Goal: Transaction & Acquisition: Purchase product/service

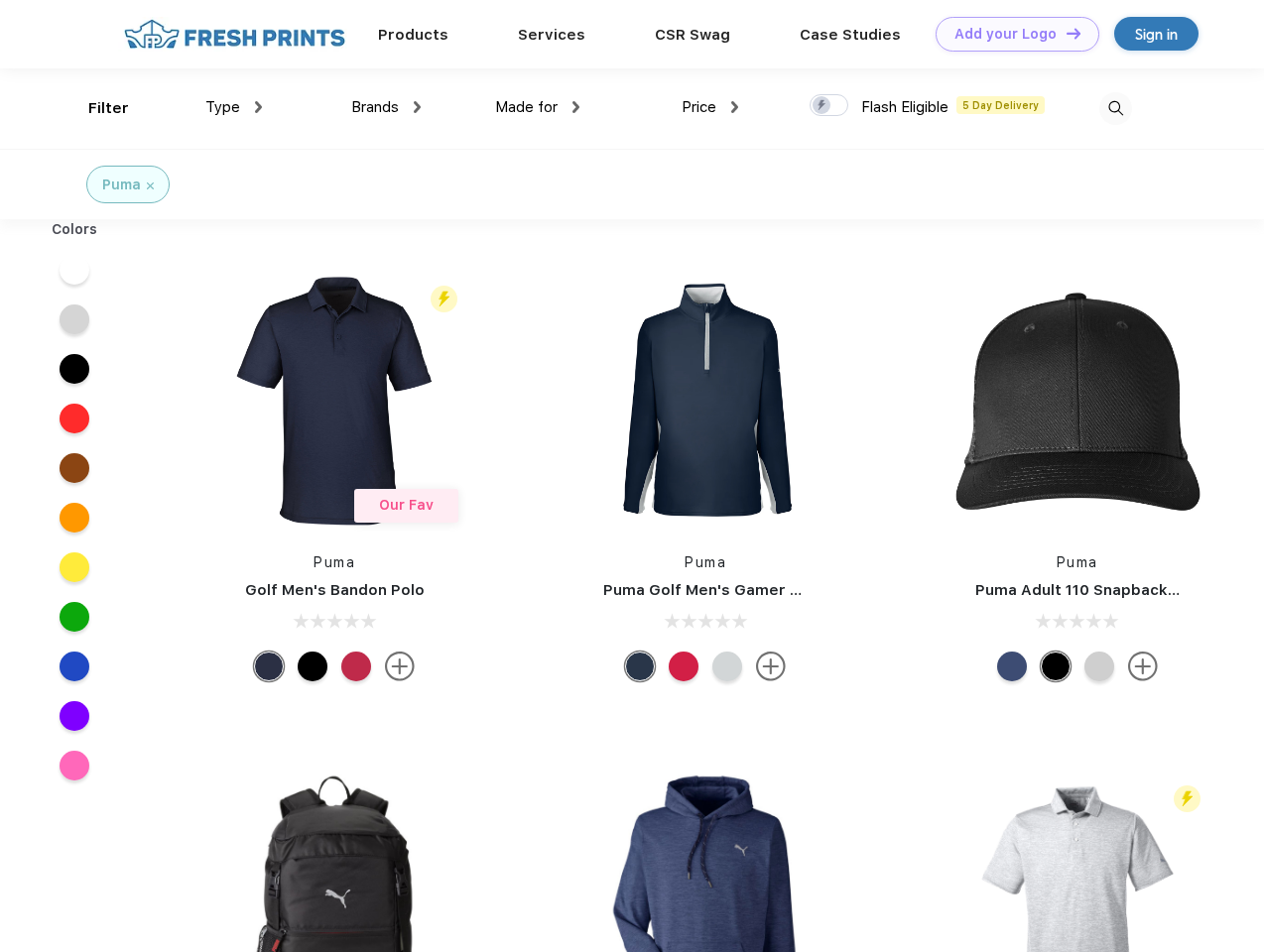
scroll to position [1, 0]
click at [1010, 34] on link "Add your Logo Design Tool" at bounding box center [1017, 34] width 164 height 35
click at [0, 0] on div "Design Tool" at bounding box center [0, 0] width 0 height 0
click at [1064, 33] on link "Add your Logo Design Tool" at bounding box center [1017, 34] width 164 height 35
click at [95, 108] on div "Filter" at bounding box center [108, 108] width 41 height 23
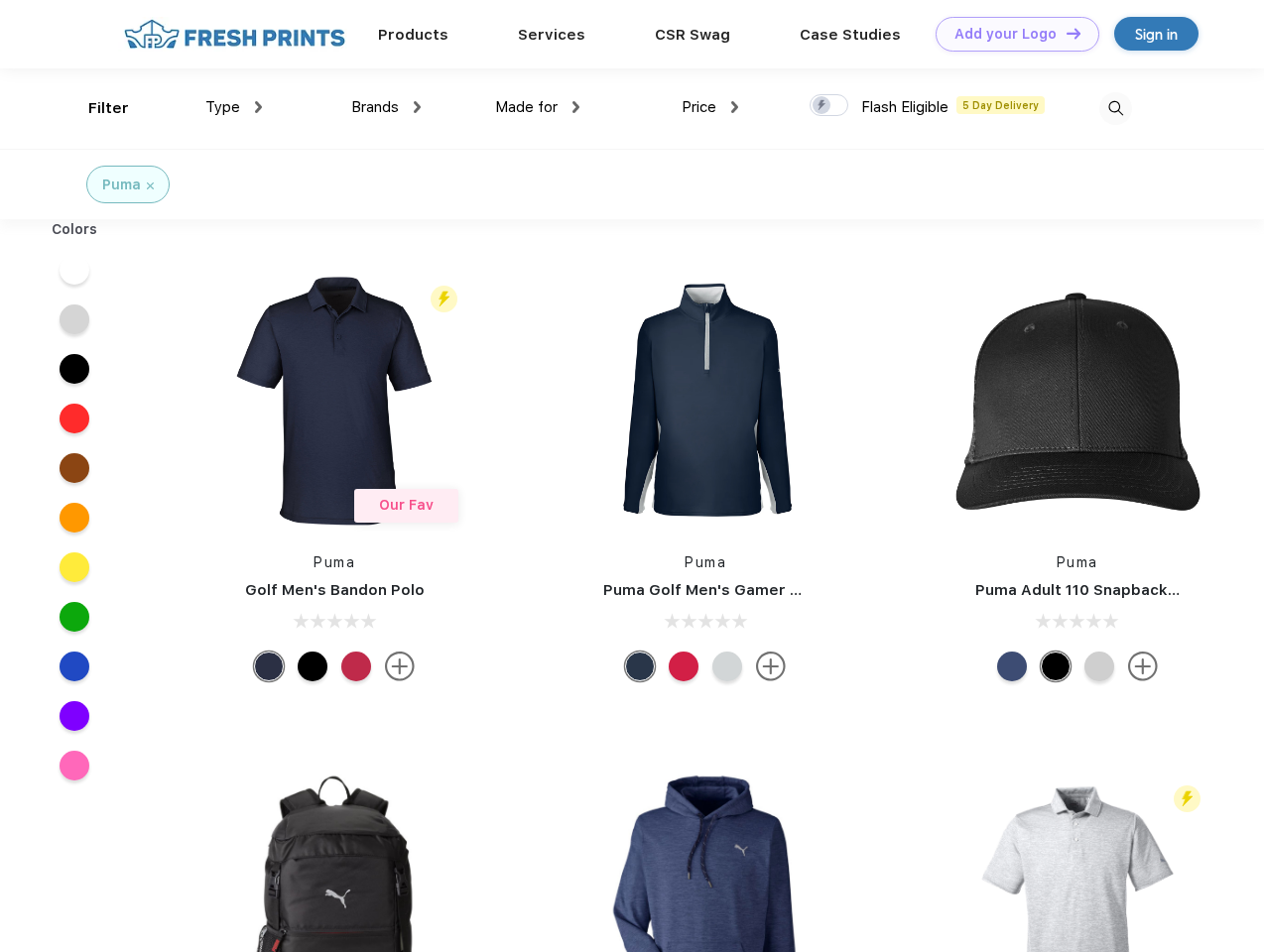
click at [234, 107] on span "Type" at bounding box center [222, 107] width 35 height 18
click at [386, 107] on span "Brands" at bounding box center [375, 107] width 48 height 18
click at [537, 107] on span "Made for" at bounding box center [525, 107] width 63 height 18
click at [710, 107] on span "Price" at bounding box center [698, 107] width 35 height 18
click at [829, 106] on div at bounding box center [828, 105] width 39 height 22
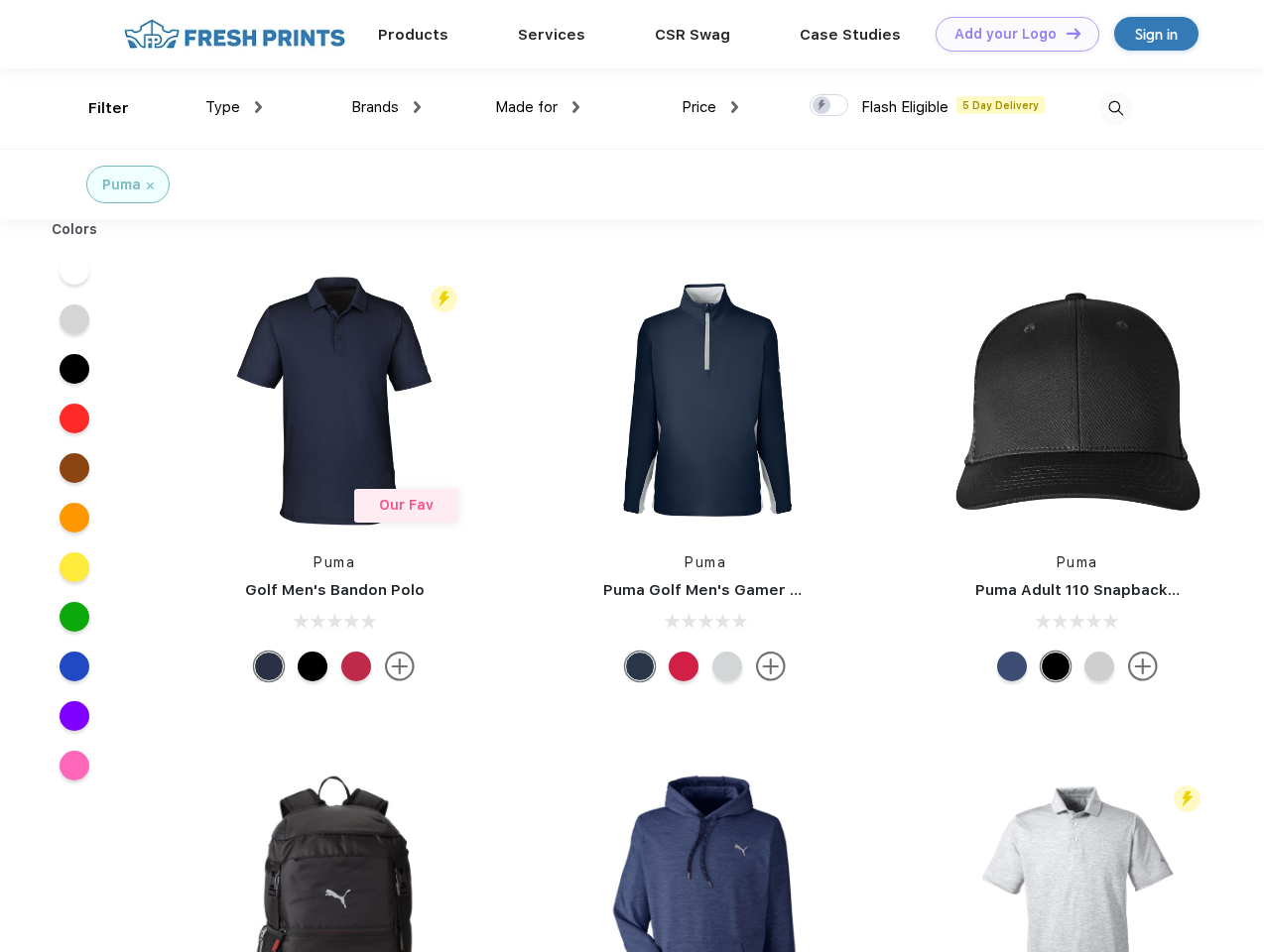
click at [822, 106] on input "checkbox" at bounding box center [815, 99] width 13 height 13
click at [1115, 108] on img at bounding box center [1115, 108] width 33 height 33
